Goal: Transaction & Acquisition: Purchase product/service

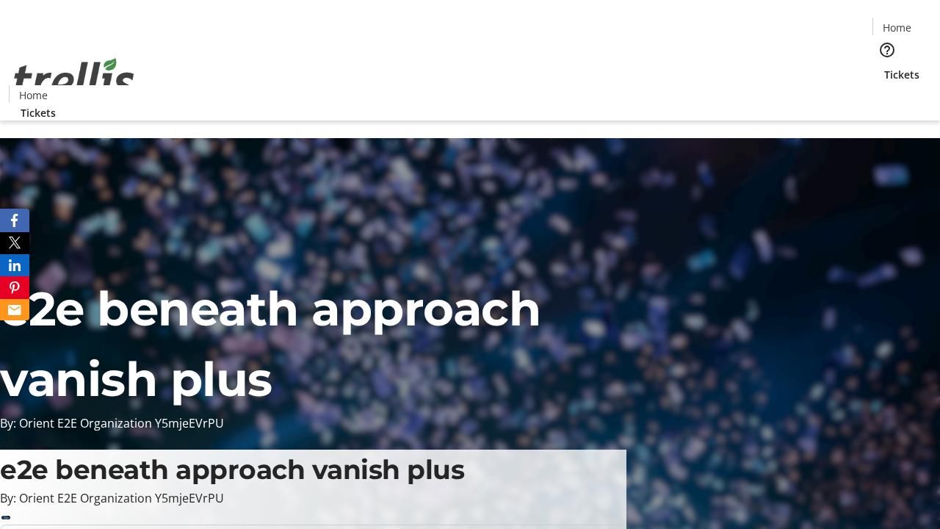
click at [884, 67] on span "Tickets" at bounding box center [901, 74] width 35 height 15
